Goal: Information Seeking & Learning: Learn about a topic

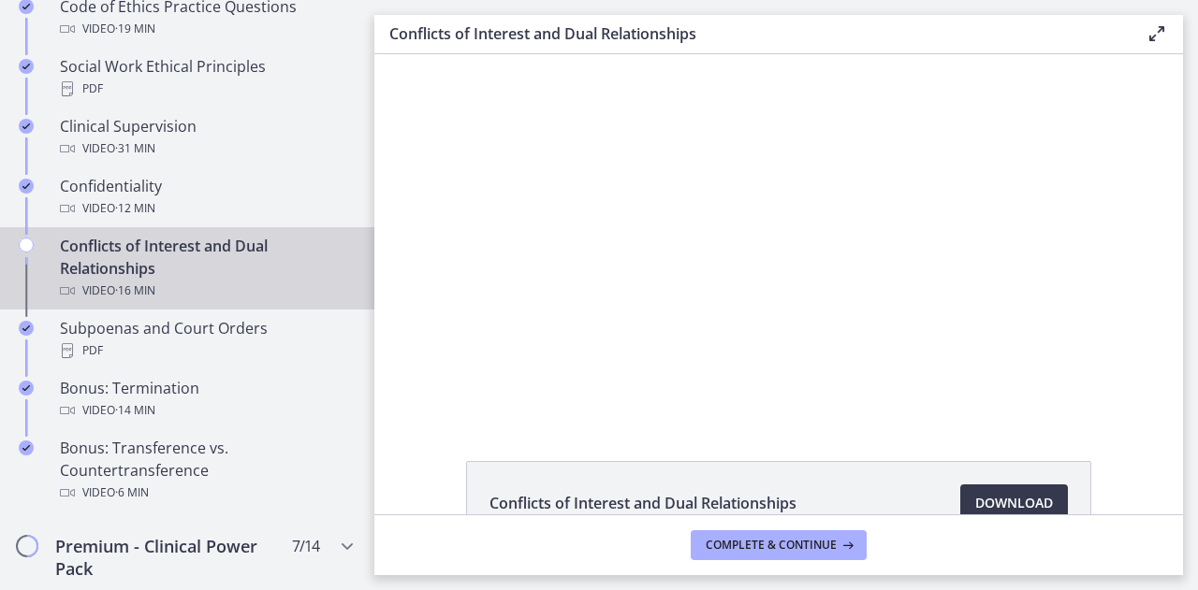
scroll to position [987, 0]
click at [254, 295] on div "Conflicts of Interest and Dual Relationships Video · 16 min" at bounding box center [206, 267] width 292 height 67
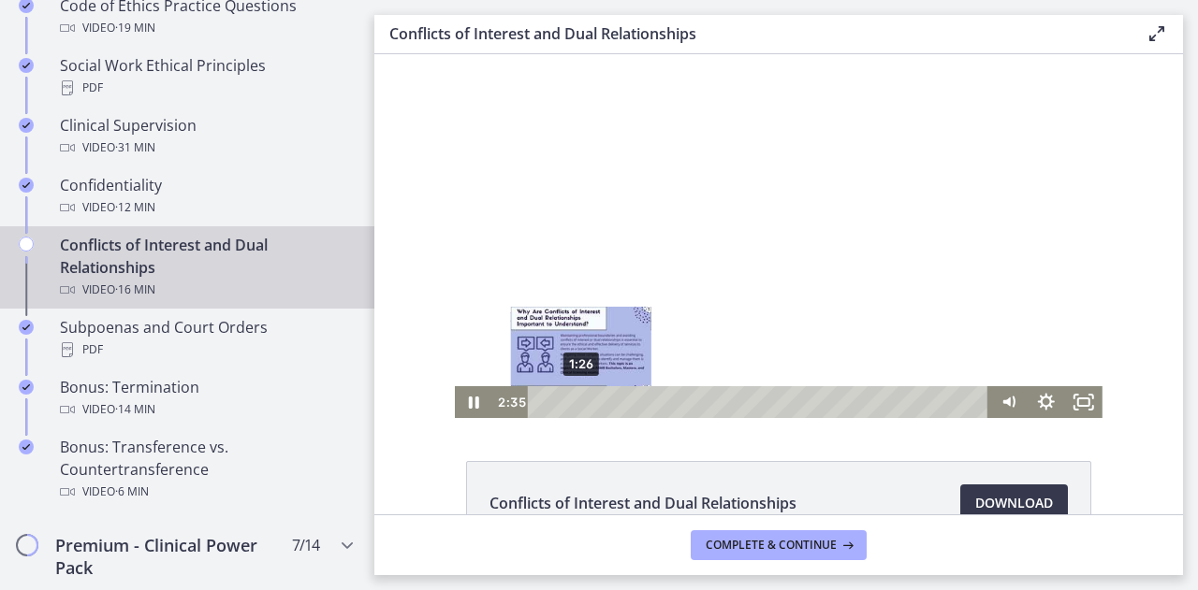
click at [574, 405] on div "1:26" at bounding box center [761, 402] width 439 height 32
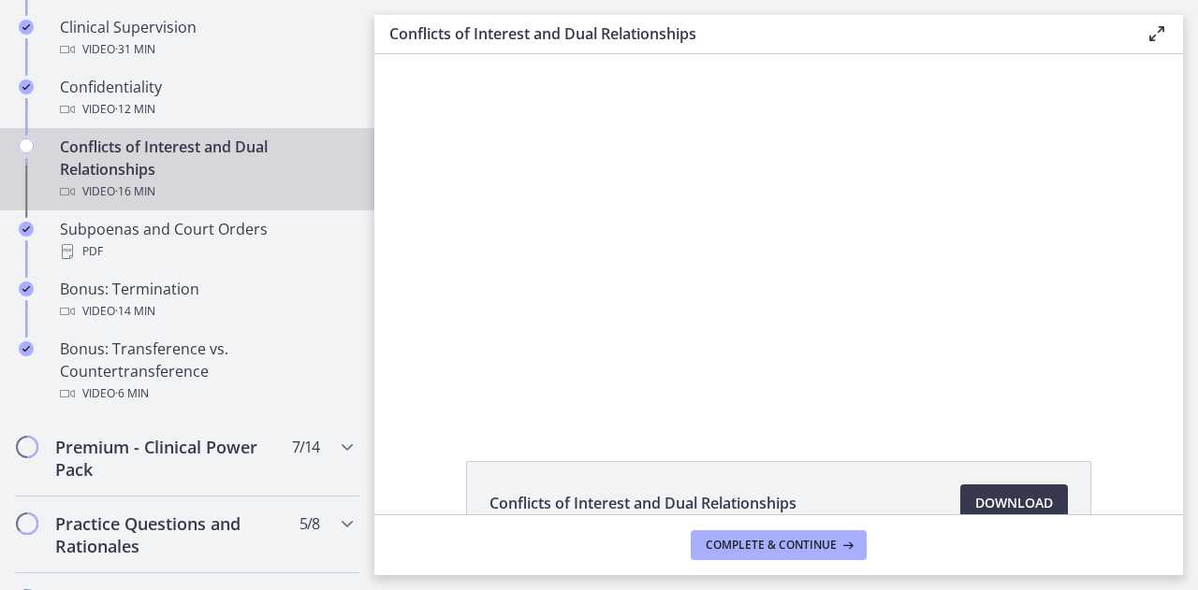
scroll to position [1088, 0]
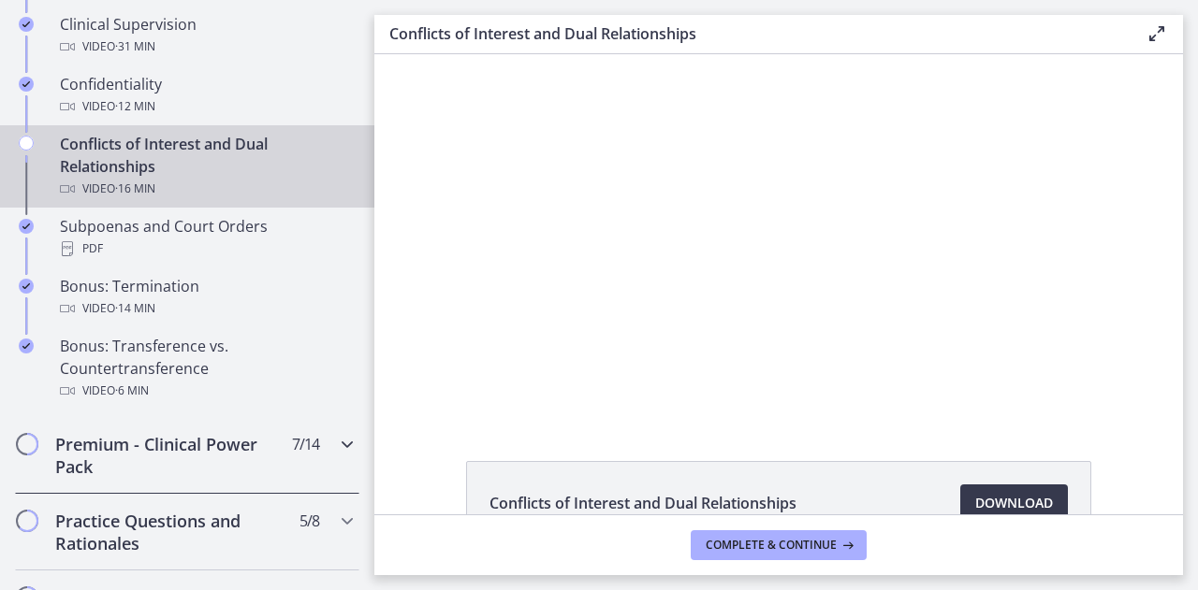
click at [336, 452] on icon "Chapters" at bounding box center [347, 444] width 22 height 22
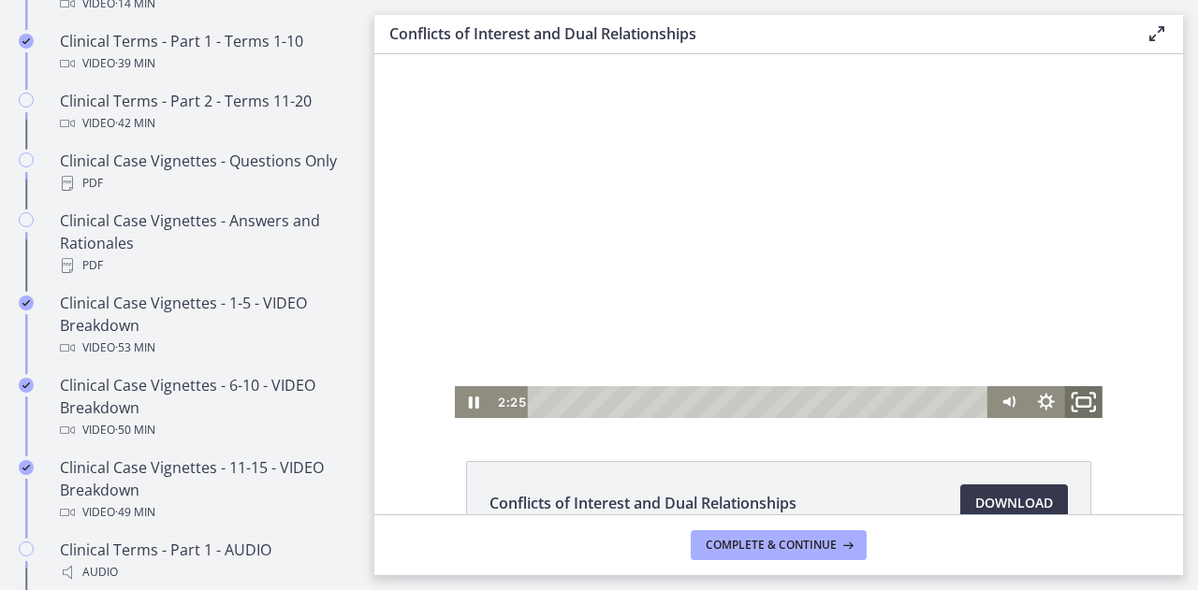
drag, startPoint x: 1076, startPoint y: 415, endPoint x: 1450, endPoint y: 582, distance: 409.7
click at [1076, 415] on icon "Fullscreen" at bounding box center [1083, 403] width 45 height 38
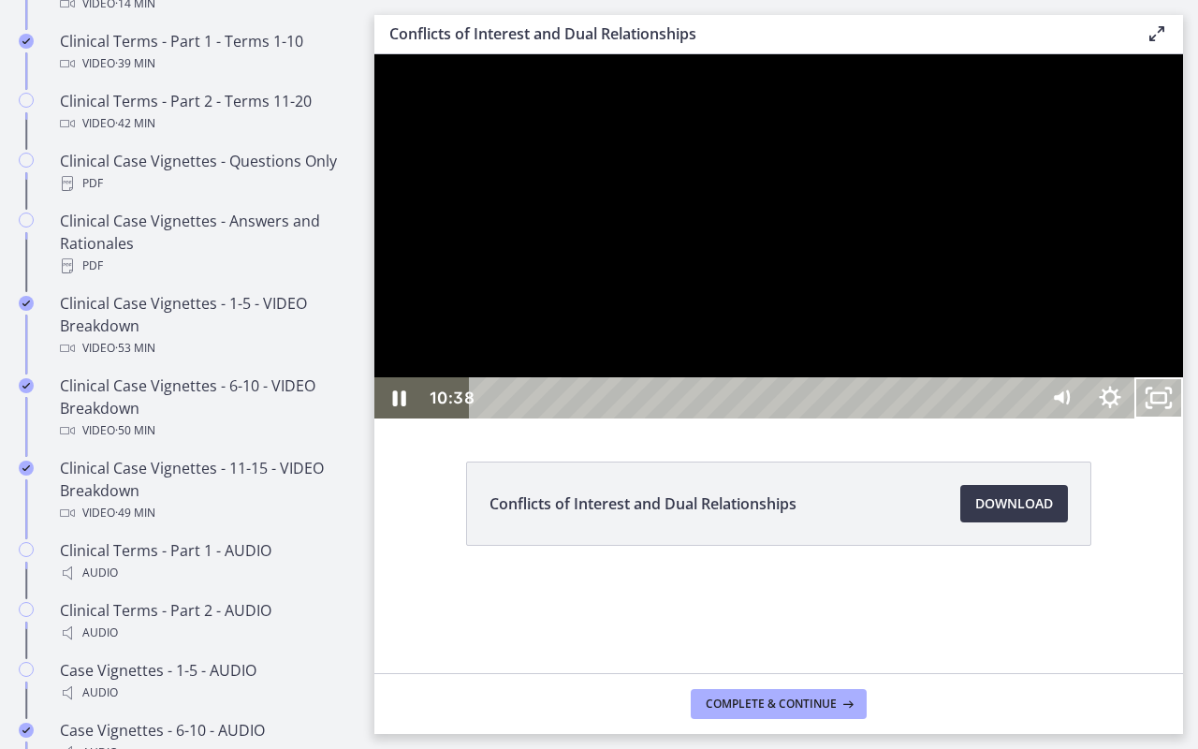
click at [402, 406] on icon "Pause" at bounding box center [399, 398] width 13 height 16
click at [378, 418] on icon "Play Video" at bounding box center [400, 397] width 49 height 41
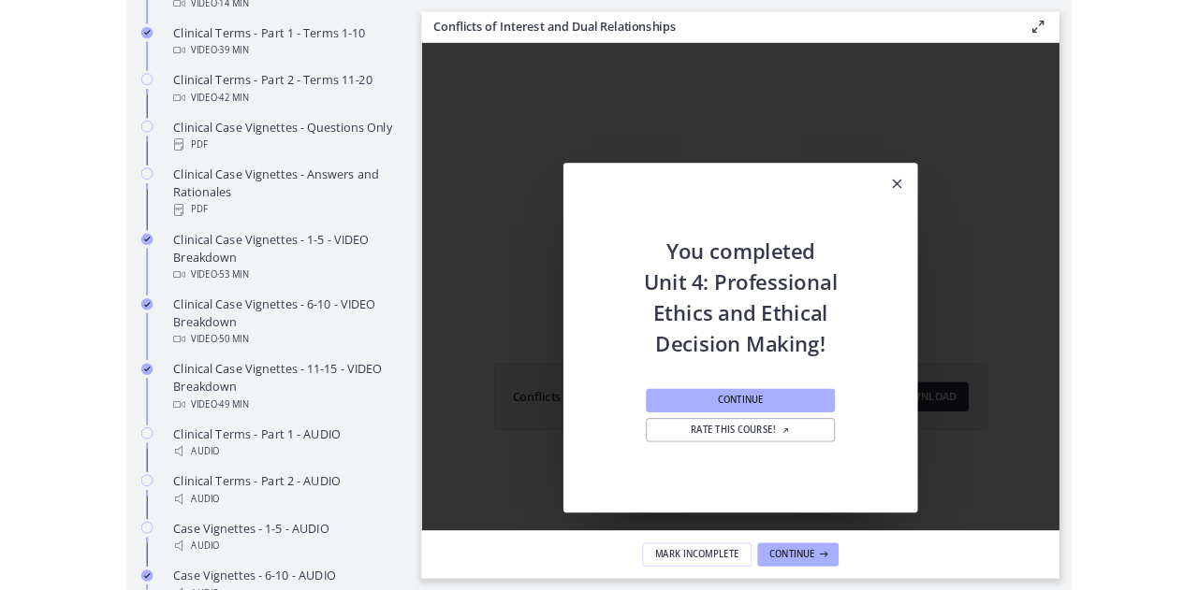
scroll to position [0, 0]
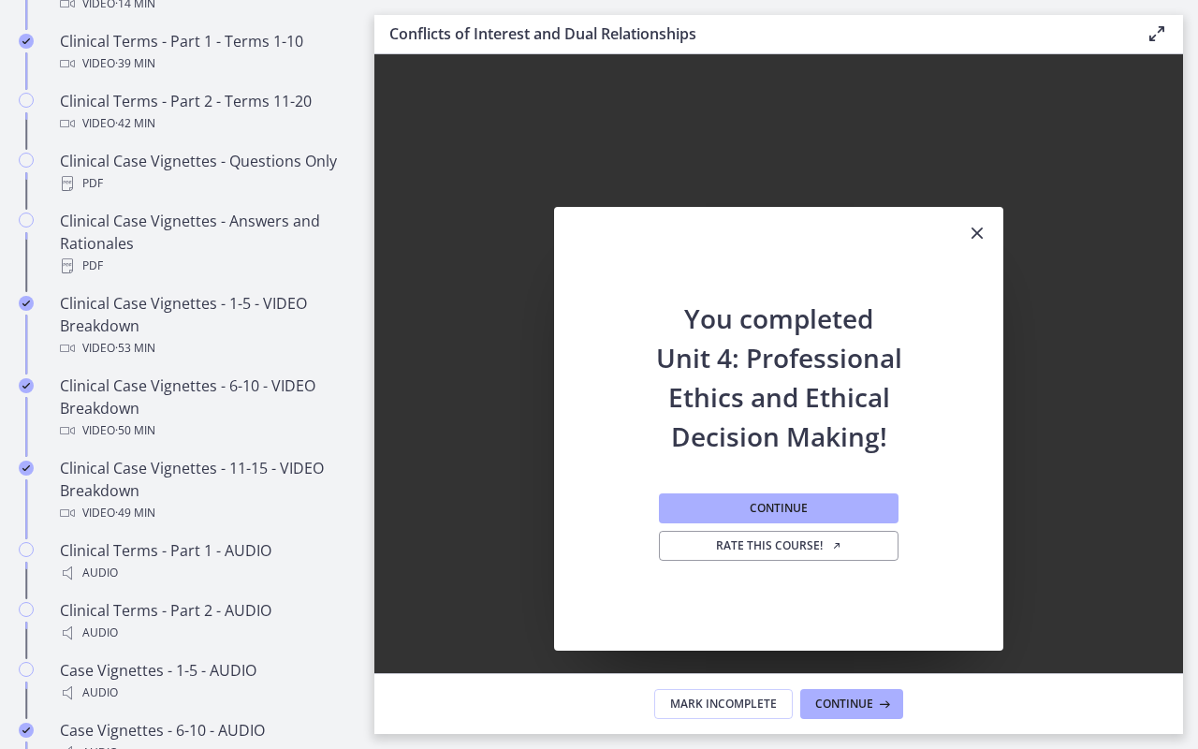
click at [1183, 590] on icon "Fullscreen" at bounding box center [1158, 707] width 49 height 41
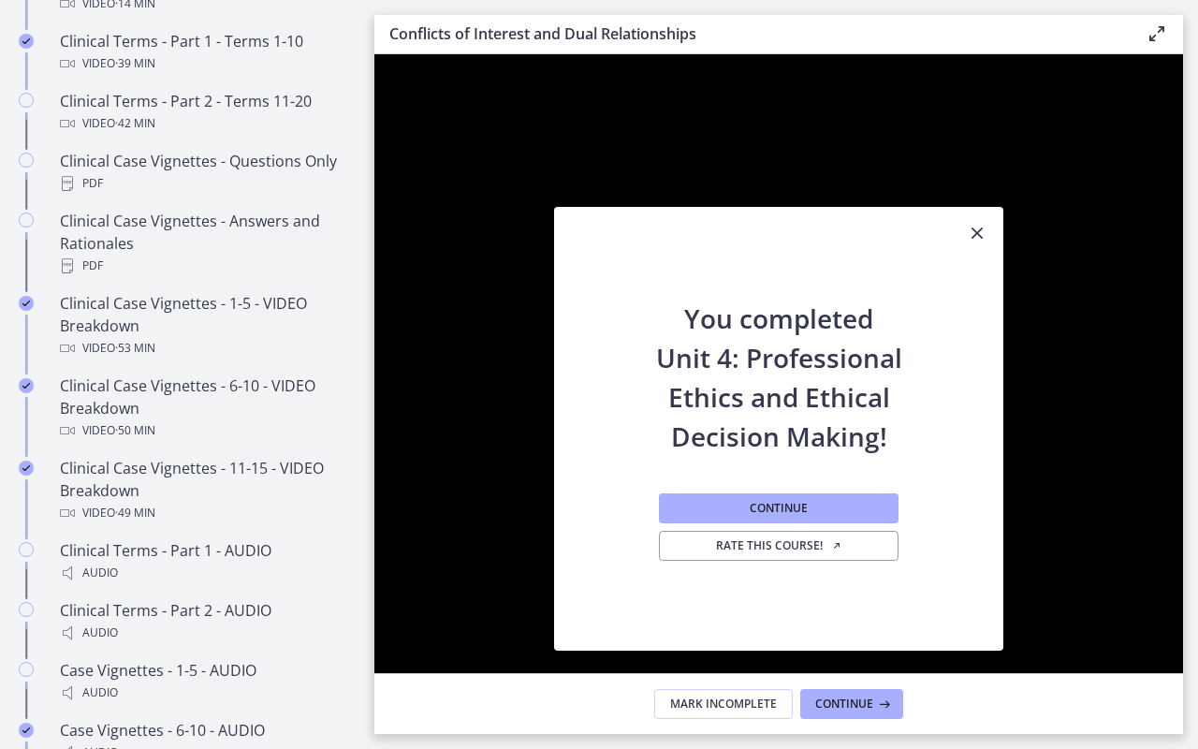
click at [1183, 590] on icon "Unfullscreen" at bounding box center [1158, 707] width 49 height 41
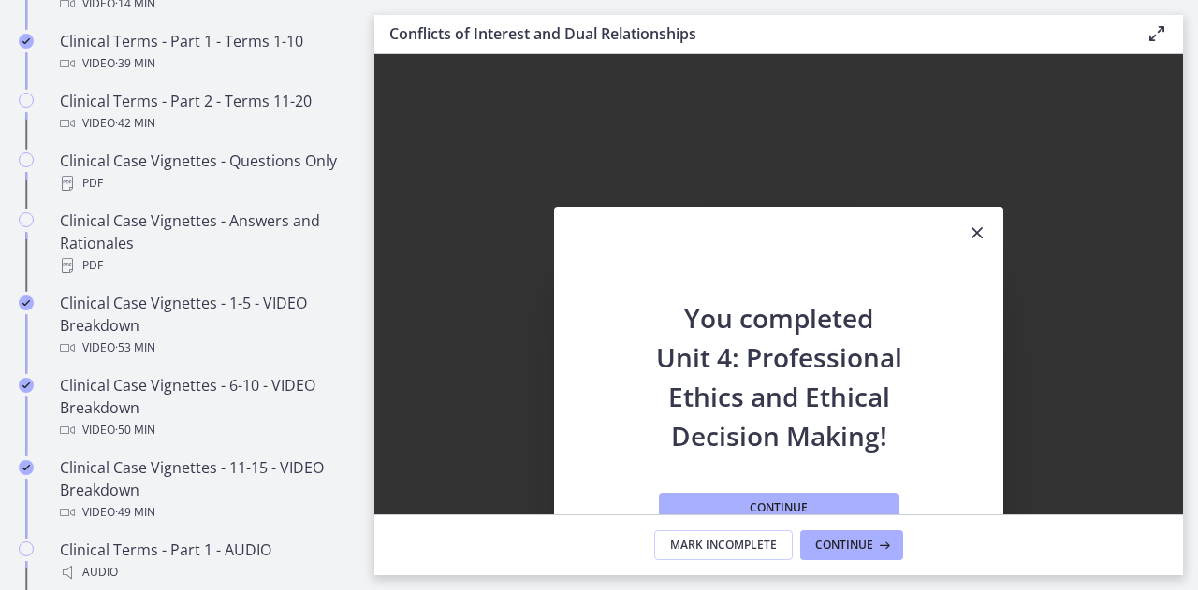
click at [973, 229] on icon "Close" at bounding box center [977, 233] width 22 height 22
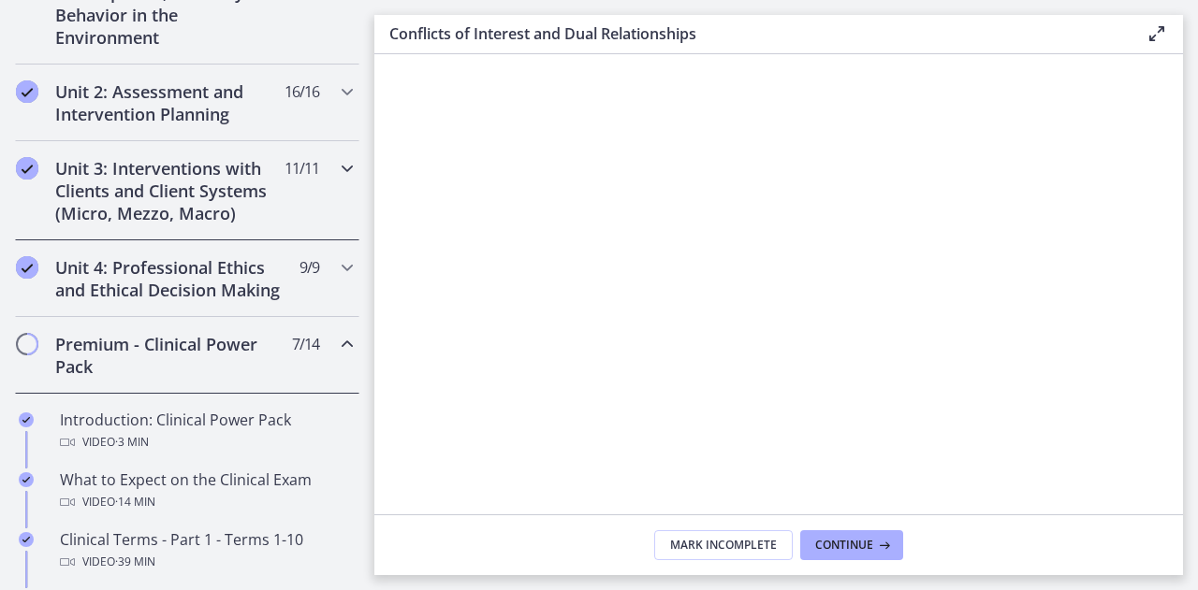
scroll to position [591, 0]
click at [79, 297] on h2 "Unit 4: Professional Ethics and Ethical Decision Making" at bounding box center [169, 277] width 228 height 45
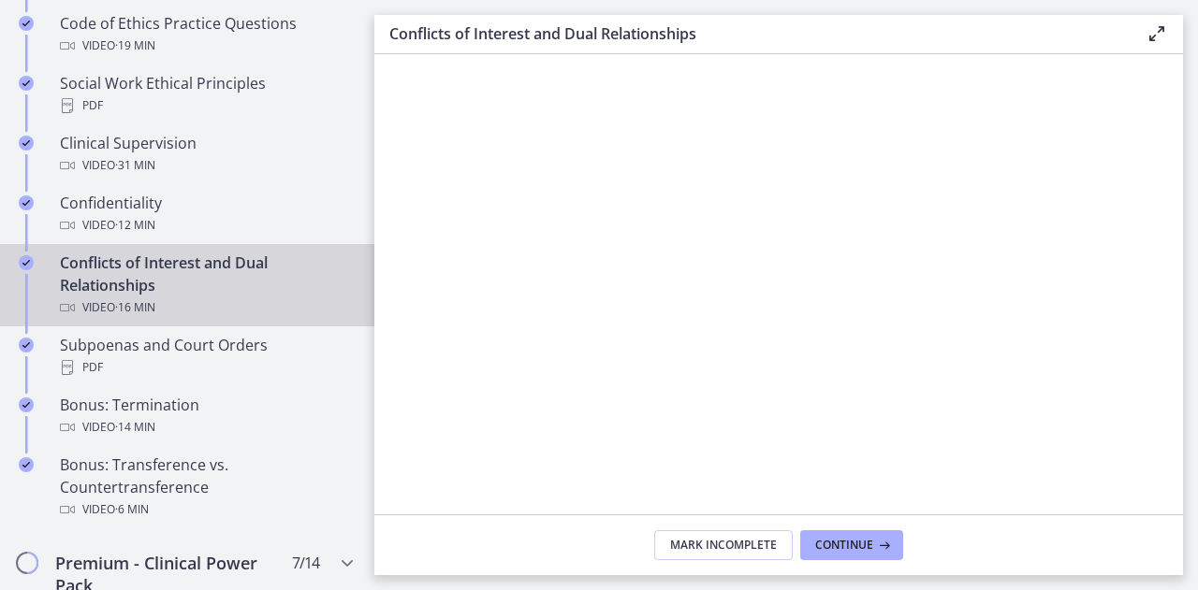
scroll to position [999, 0]
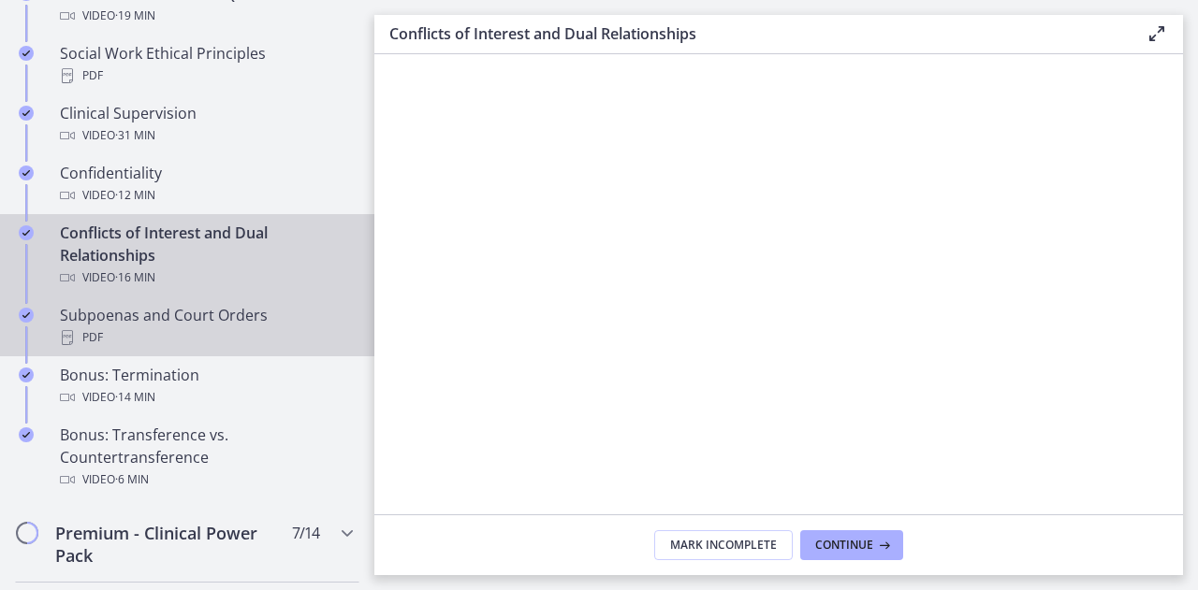
click at [228, 349] on div "PDF" at bounding box center [206, 338] width 292 height 22
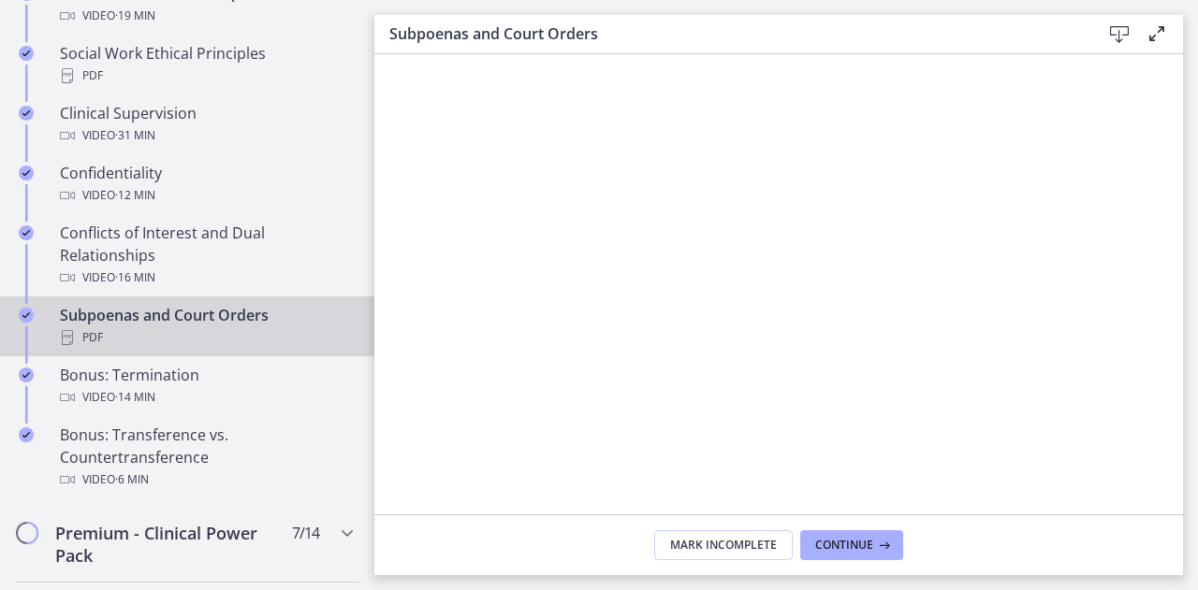
click at [1110, 38] on icon at bounding box center [1119, 34] width 22 height 22
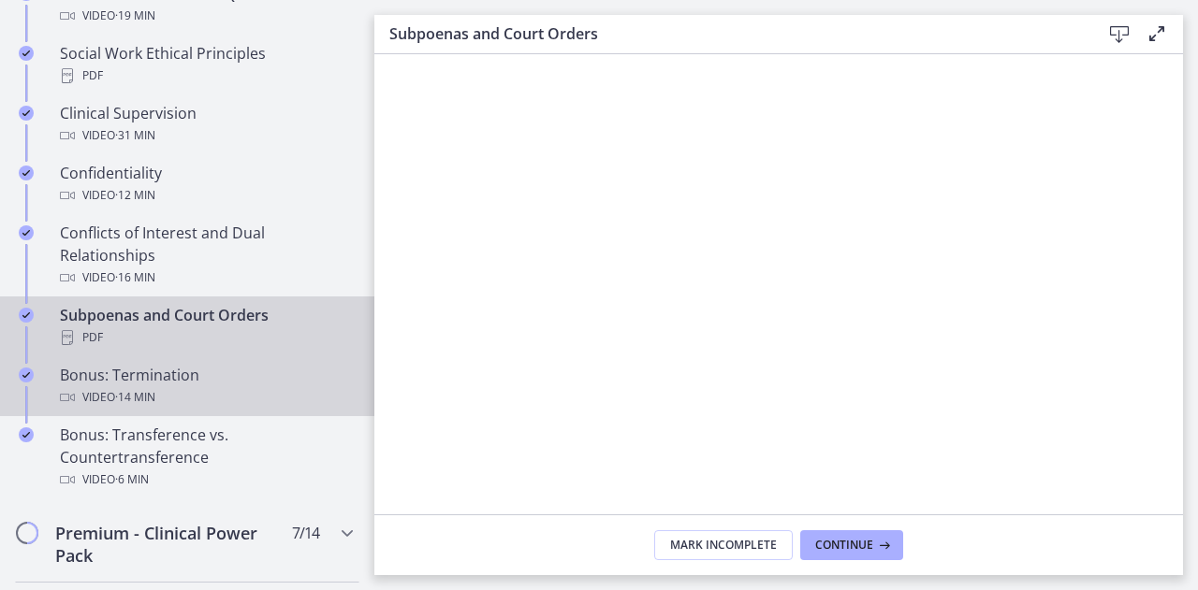
click at [163, 403] on div "Bonus: Termination Video · 14 min" at bounding box center [206, 386] width 292 height 45
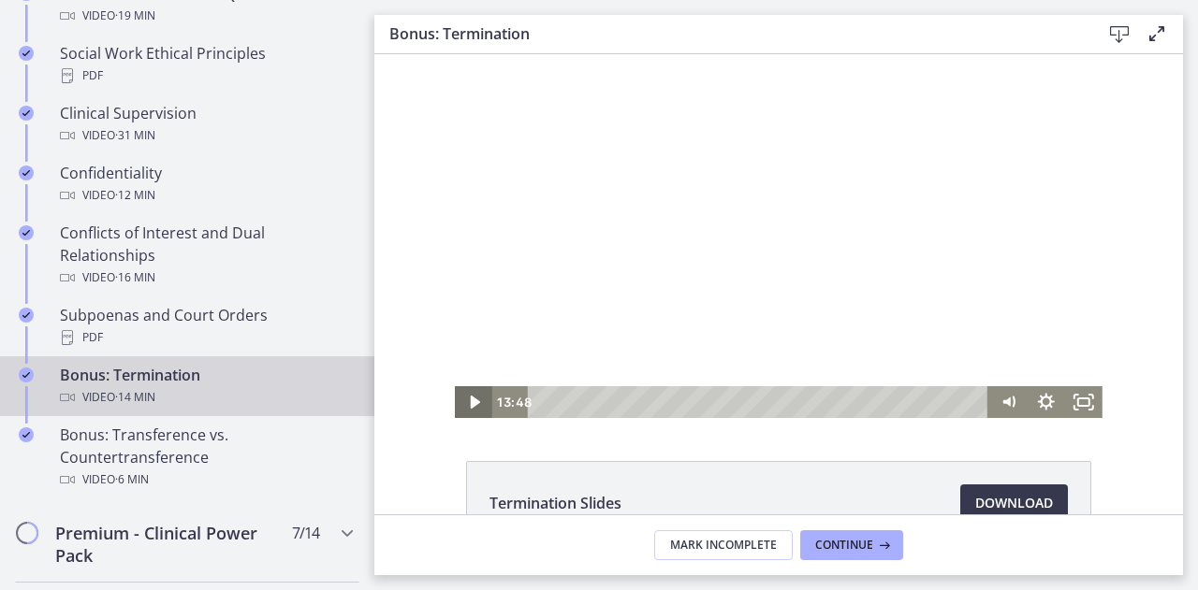
click at [471, 402] on icon "Play Video" at bounding box center [475, 402] width 9 height 13
drag, startPoint x: 966, startPoint y: 401, endPoint x: 453, endPoint y: 364, distance: 514.1
click at [455, 364] on div "Click for sound @keyframes VOLUME_SMALL_WAVE_FLASH { 0% { opacity: 0; } 33% { o…" at bounding box center [779, 236] width 648 height 364
click at [472, 398] on icon "Play Video" at bounding box center [475, 403] width 45 height 38
click at [1081, 406] on rect "Fullscreen" at bounding box center [1083, 402] width 11 height 7
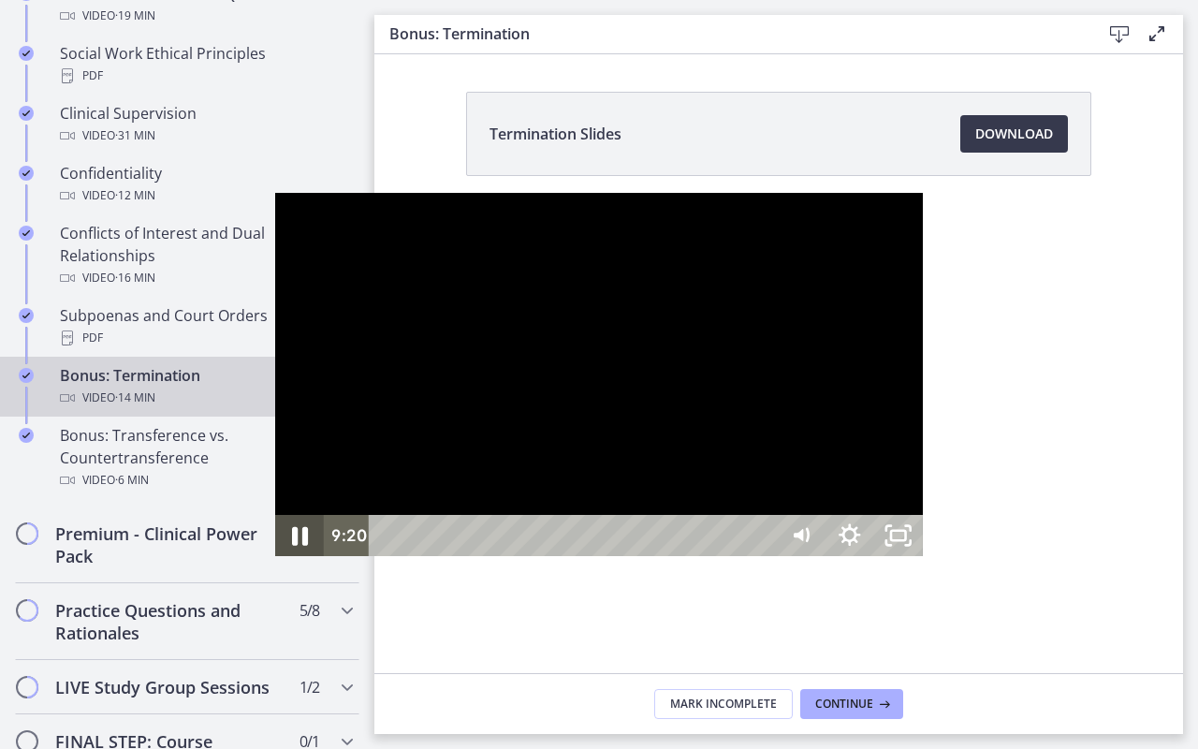
click at [270, 561] on icon "Pause" at bounding box center [299, 536] width 58 height 50
click at [272, 561] on icon "Play Video" at bounding box center [301, 536] width 58 height 50
click at [927, 561] on icon "Unfullscreen" at bounding box center [898, 536] width 58 height 50
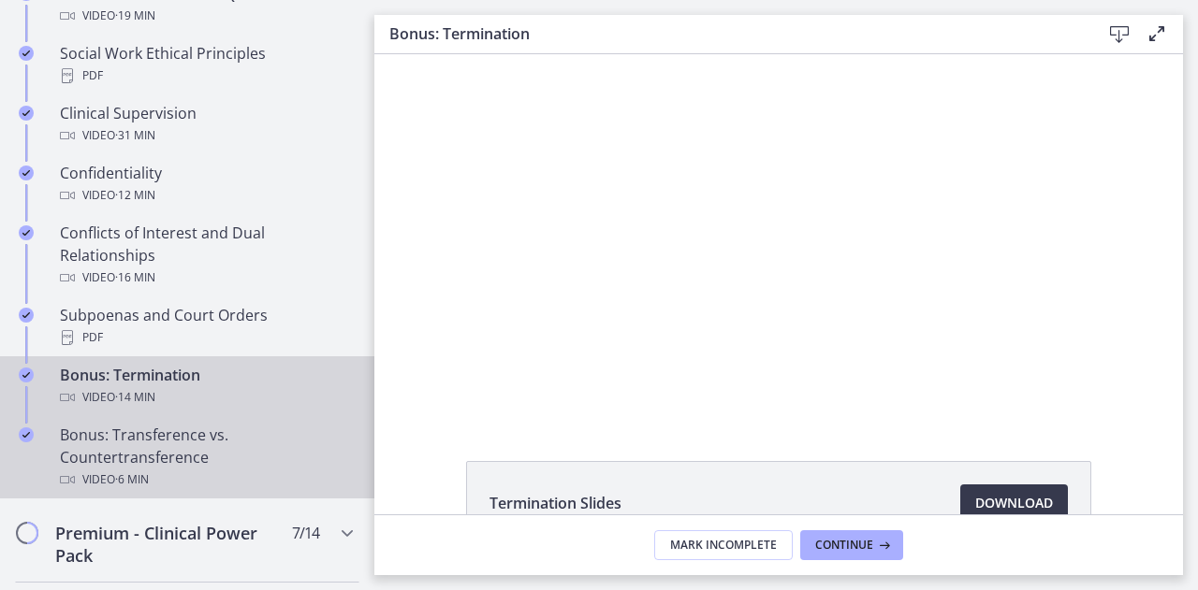
click at [210, 463] on div "Bonus: Transference vs. Countertransference Video · 6 min" at bounding box center [206, 457] width 292 height 67
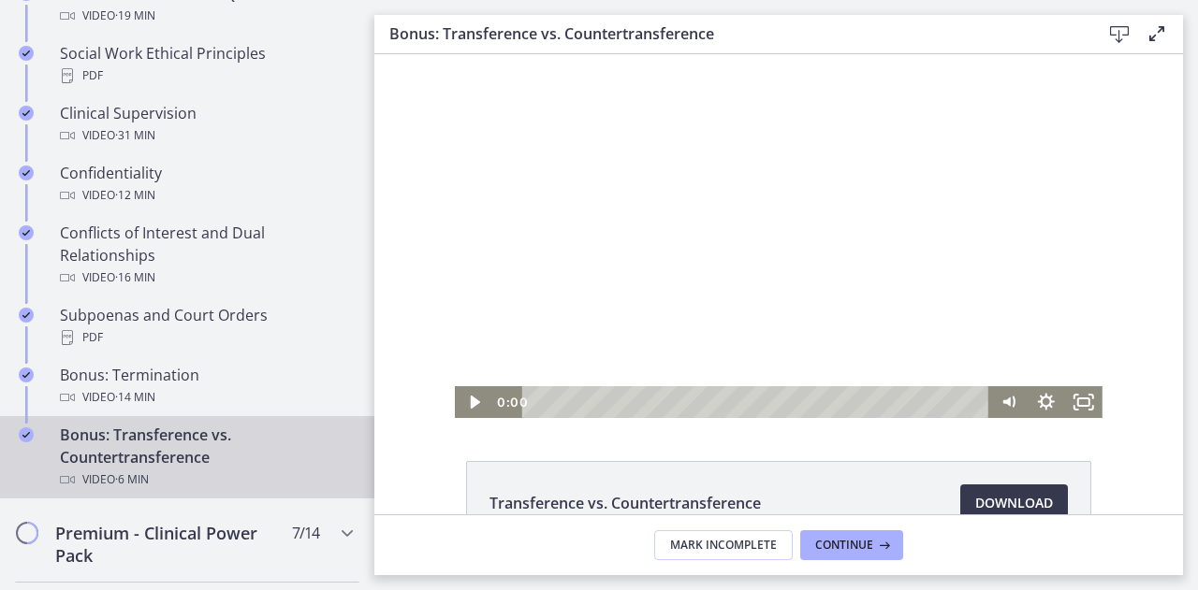
click at [498, 410] on div "0:00 0:13" at bounding box center [741, 402] width 498 height 32
click at [460, 411] on icon "Play Video" at bounding box center [475, 402] width 37 height 32
click at [1077, 403] on icon "Fullscreen" at bounding box center [1083, 403] width 45 height 38
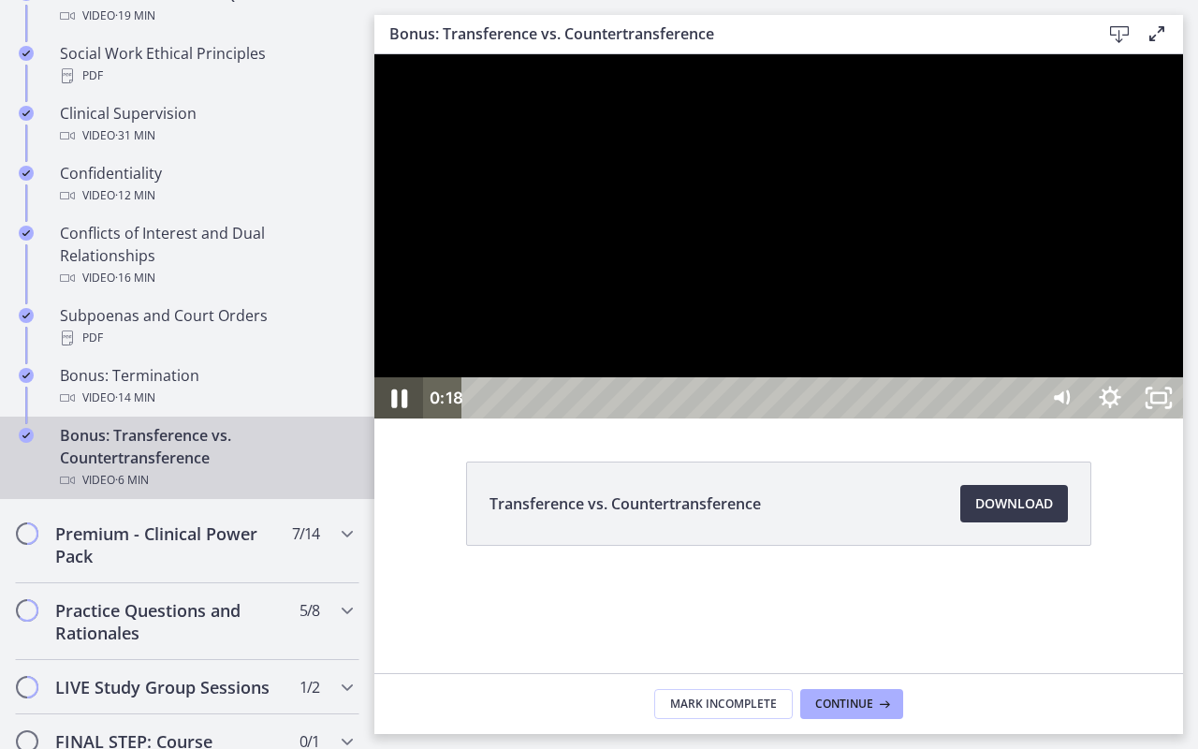
click at [412, 423] on icon "Pause" at bounding box center [399, 398] width 58 height 50
click at [412, 423] on icon "Play Video" at bounding box center [400, 398] width 58 height 50
click at [1085, 418] on icon "Mute" at bounding box center [1061, 397] width 49 height 41
click at [1085, 418] on icon "Unmute" at bounding box center [1061, 397] width 49 height 41
click at [1183, 418] on icon "Unfullscreen" at bounding box center [1158, 397] width 49 height 41
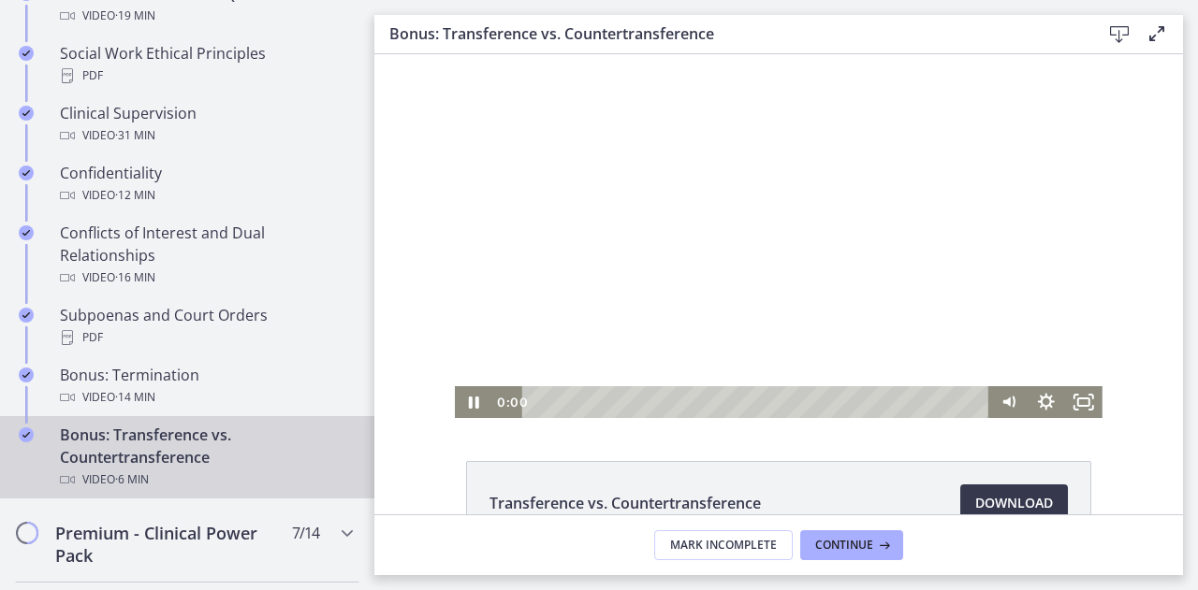
click at [492, 400] on div "0:00 0:00" at bounding box center [741, 402] width 498 height 32
click at [1073, 409] on icon "Fullscreen" at bounding box center [1083, 403] width 45 height 38
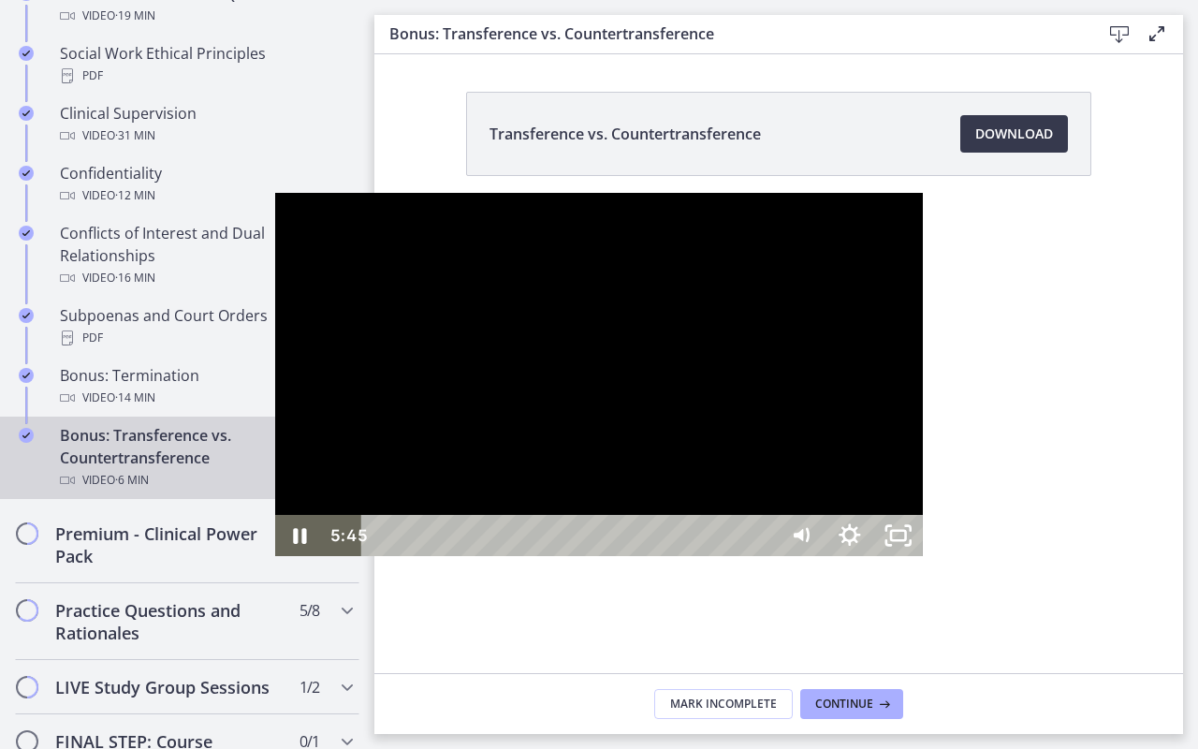
click at [765, 556] on div "6:00" at bounding box center [572, 535] width 385 height 41
click at [765, 556] on div "6:08" at bounding box center [572, 535] width 385 height 41
click at [927, 561] on icon "Unfullscreen" at bounding box center [898, 536] width 58 height 50
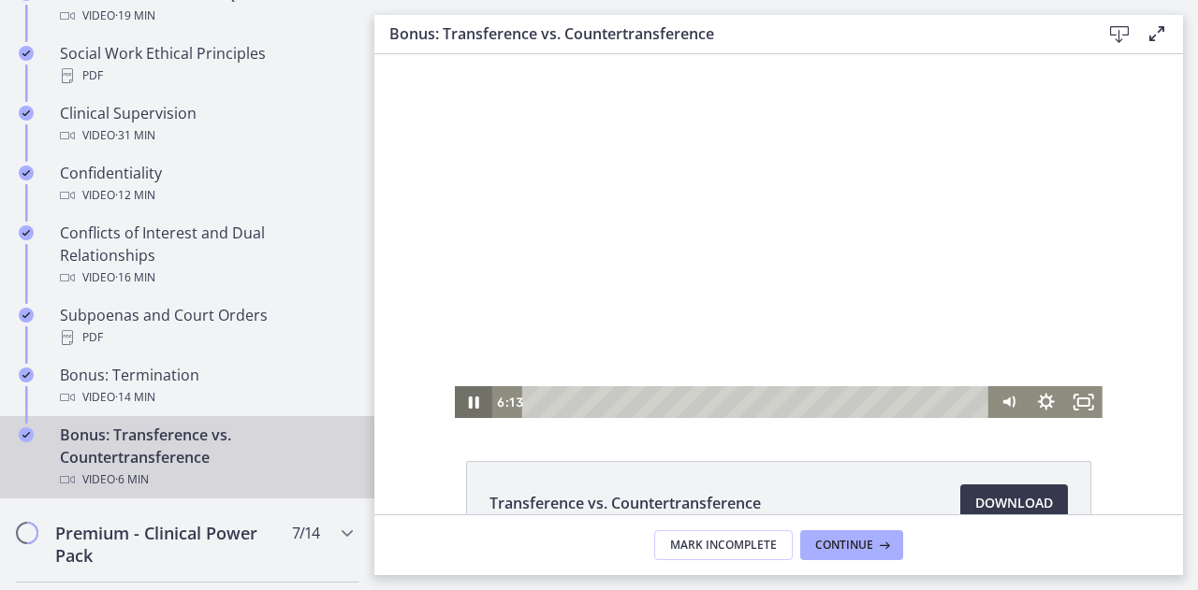
click at [479, 401] on icon "Pause" at bounding box center [473, 402] width 37 height 32
